Goal: Answer question/provide support

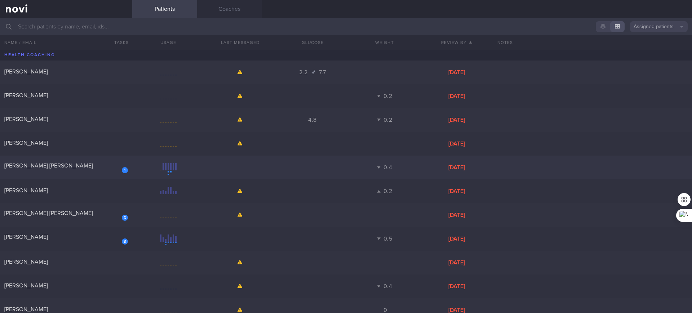
drag, startPoint x: 80, startPoint y: 165, endPoint x: 90, endPoint y: 174, distance: 13.5
click at [80, 165] on div "[PERSON_NAME] [PERSON_NAME]" at bounding box center [65, 165] width 122 height 7
select select "3"
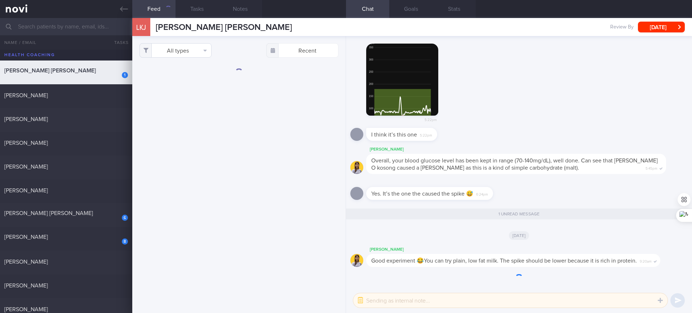
scroll to position [0, 0]
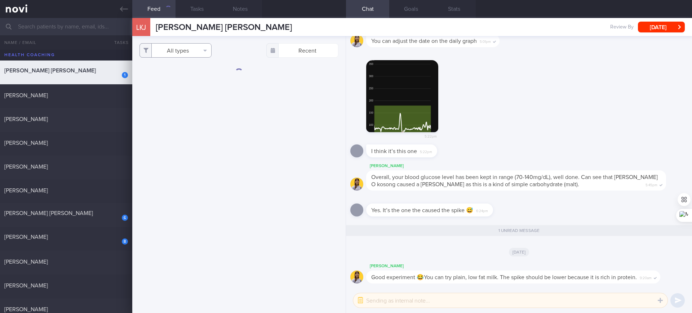
click at [199, 51] on button "All types" at bounding box center [176, 50] width 72 height 14
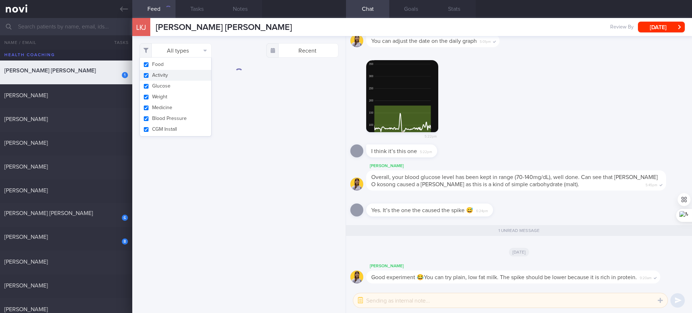
click at [186, 72] on button "Activity" at bounding box center [175, 75] width 71 height 11
checkbox input "false"
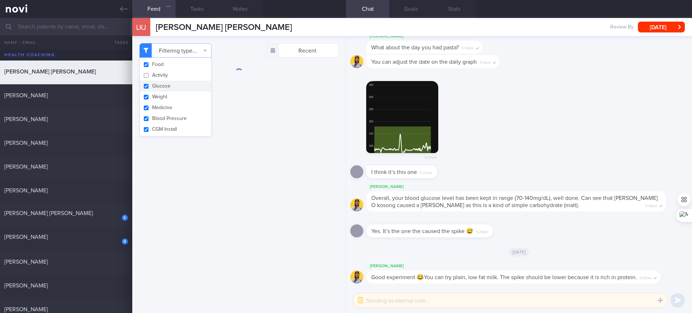
click at [172, 86] on button "Glucose" at bounding box center [175, 86] width 71 height 11
checkbox input "false"
click at [163, 99] on button "Weight" at bounding box center [175, 97] width 71 height 11
checkbox input "false"
click at [162, 109] on button "Medicine" at bounding box center [175, 107] width 71 height 11
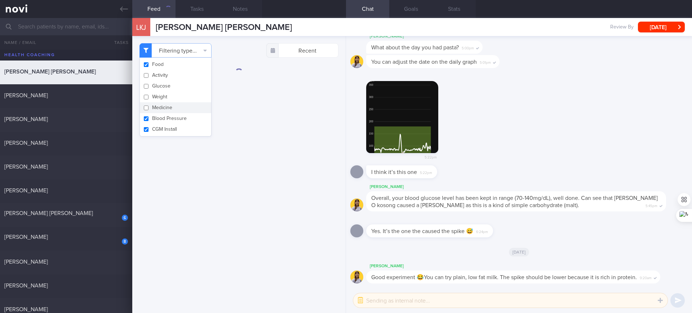
checkbox input "false"
click at [162, 115] on button "Blood Pressure" at bounding box center [175, 118] width 71 height 11
checkbox input "false"
click at [164, 128] on button "CGM Install" at bounding box center [175, 129] width 71 height 11
checkbox input "false"
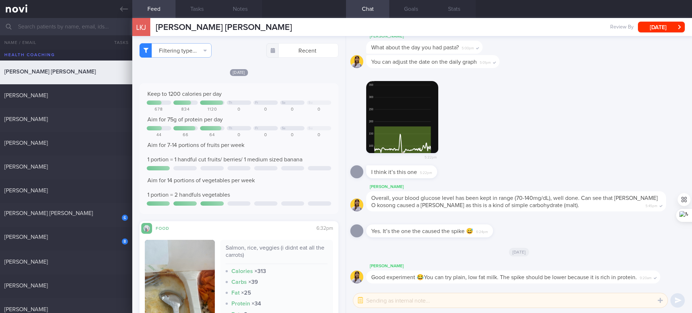
click at [277, 181] on div "Aim for 14 portions of vegetables per week 1 portion = 2 handfuls vegetables" at bounding box center [239, 188] width 185 height 22
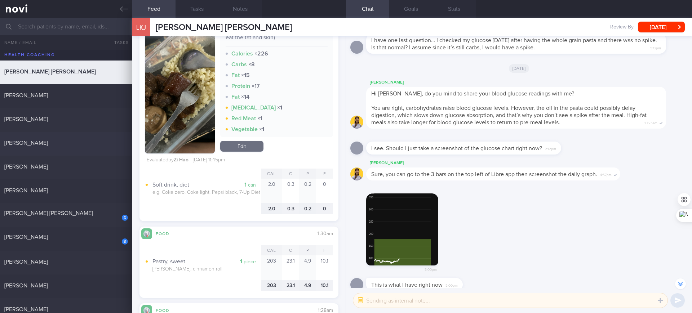
scroll to position [-264, 0]
click at [75, 191] on div "[PERSON_NAME]" at bounding box center [65, 190] width 122 height 7
checkbox input "true"
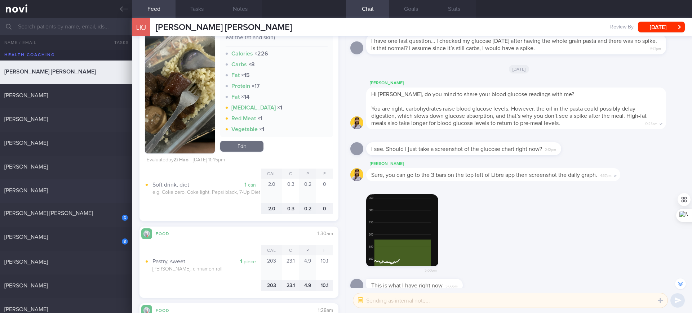
checkbox input "true"
select select "4"
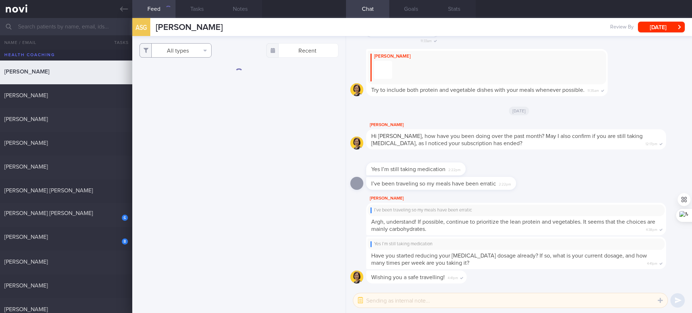
click at [183, 51] on button "All types" at bounding box center [176, 50] width 72 height 14
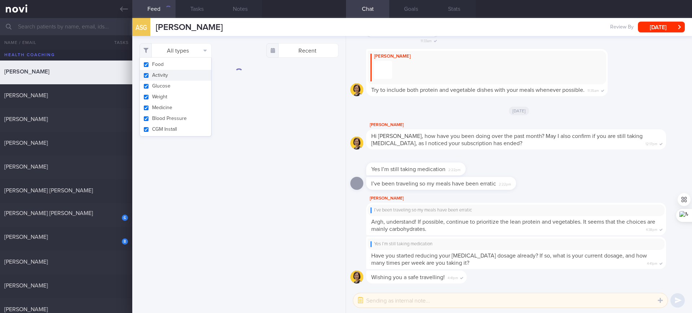
click at [181, 75] on button "Activity" at bounding box center [175, 75] width 71 height 11
checkbox input "false"
click at [163, 87] on button "Glucose" at bounding box center [175, 86] width 71 height 11
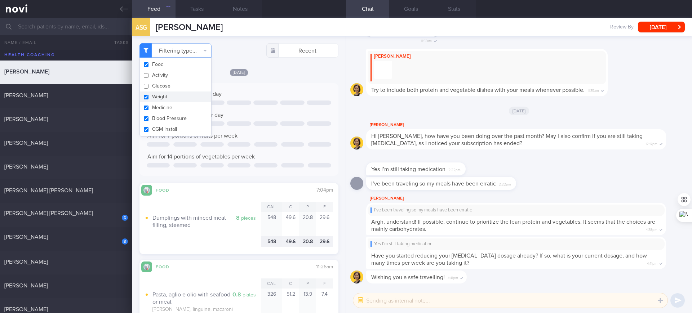
checkbox input "false"
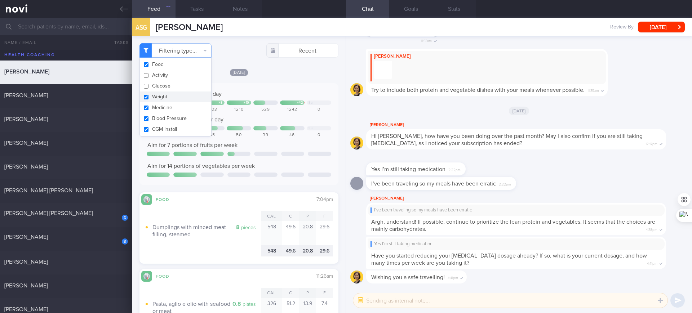
click at [156, 94] on button "Weight" at bounding box center [175, 97] width 71 height 11
checkbox input "false"
click at [160, 107] on button "Medicine" at bounding box center [175, 107] width 71 height 11
checkbox input "false"
drag, startPoint x: 164, startPoint y: 119, endPoint x: 167, endPoint y: 129, distance: 10.5
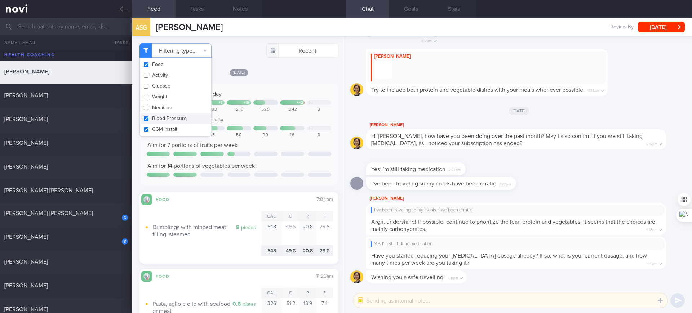
click at [164, 120] on button "Blood Pressure" at bounding box center [175, 118] width 71 height 11
checkbox input "false"
click at [167, 131] on button "CGM Install" at bounding box center [175, 129] width 71 height 11
checkbox input "false"
click at [217, 133] on div "55" at bounding box center [212, 135] width 25 height 5
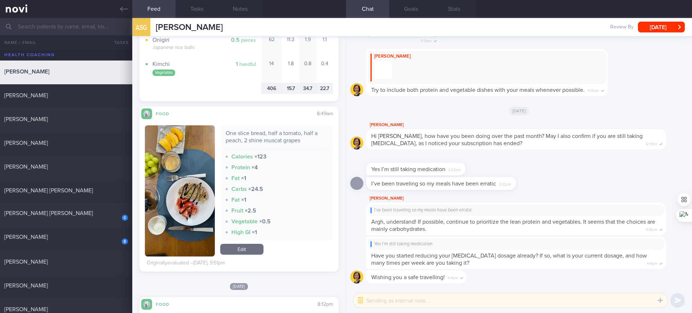
scroll to position [508, 0]
click at [194, 184] on button "button" at bounding box center [180, 190] width 70 height 131
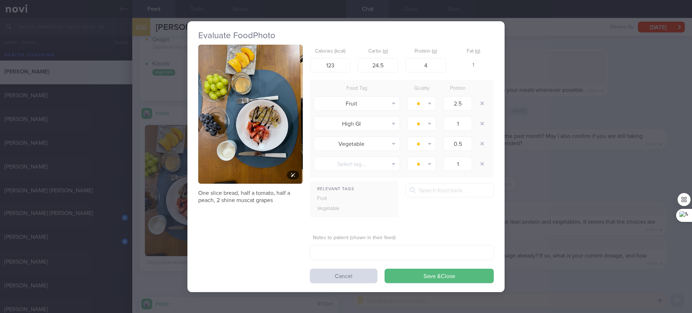
drag, startPoint x: 239, startPoint y: 113, endPoint x: 230, endPoint y: 114, distance: 9.4
click at [230, 114] on img "button" at bounding box center [250, 115] width 105 height 140
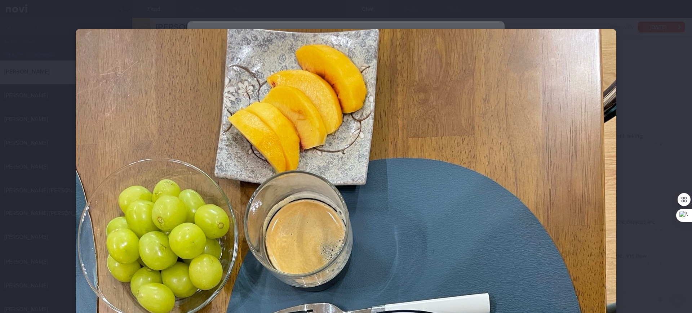
drag, startPoint x: 644, startPoint y: 123, endPoint x: 631, endPoint y: 131, distance: 15.7
click at [308, 123] on div at bounding box center [346, 156] width 692 height 313
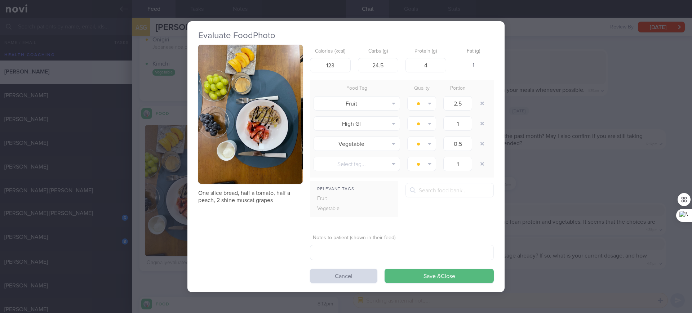
click at [252, 197] on p "One slice bread, half a tomato, half a peach, 2 shine muscat grapes" at bounding box center [250, 197] width 105 height 14
copy div "One slice bread, half a tomato, half a peach, 2 shine muscat grapes"
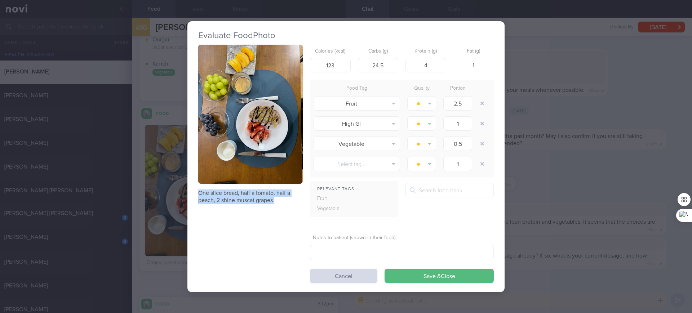
click at [258, 204] on div "One slice bread, half a tomato, half a peach, 2 shine muscat grapes Calories (k…" at bounding box center [346, 164] width 296 height 239
click at [259, 199] on p "One slice bread, half a tomato, half a peach, 2 shine muscat grapes" at bounding box center [250, 197] width 105 height 14
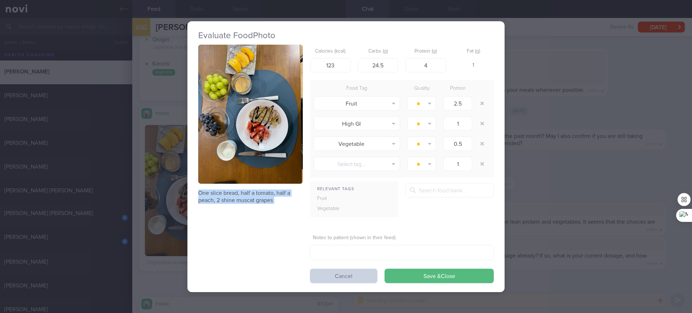
click at [308, 276] on button "Cancel" at bounding box center [343, 276] width 67 height 14
